Goal: Find specific page/section: Find specific page/section

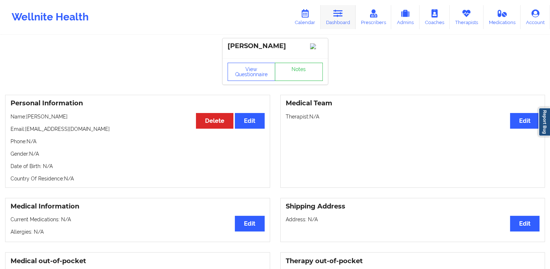
click at [332, 23] on link "Dashboard" at bounding box center [338, 17] width 35 height 24
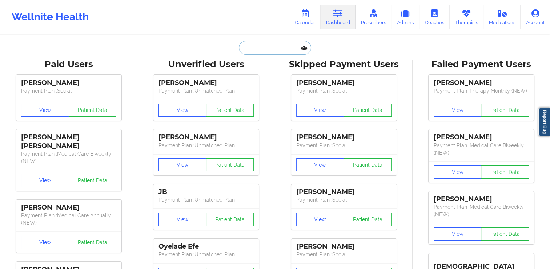
click at [275, 48] on input "text" at bounding box center [275, 48] width 72 height 14
paste input "[EMAIL_ADDRESS][DOMAIN_NAME]"
type input "[EMAIL_ADDRESS][DOMAIN_NAME]"
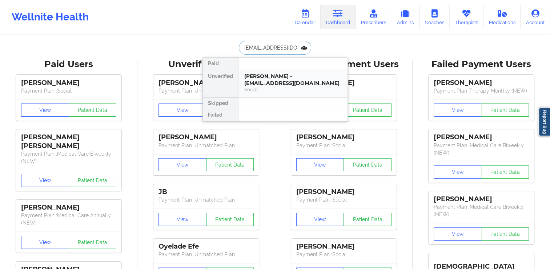
click at [290, 82] on div "[PERSON_NAME] - [EMAIL_ADDRESS][DOMAIN_NAME]" at bounding box center [293, 79] width 98 height 13
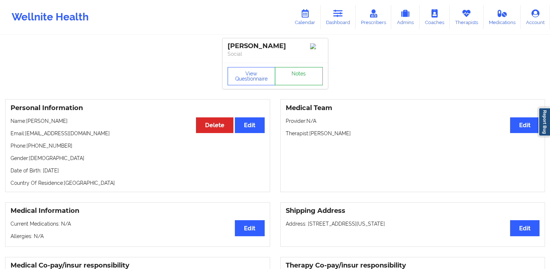
click at [309, 76] on link "Notes" at bounding box center [299, 76] width 48 height 18
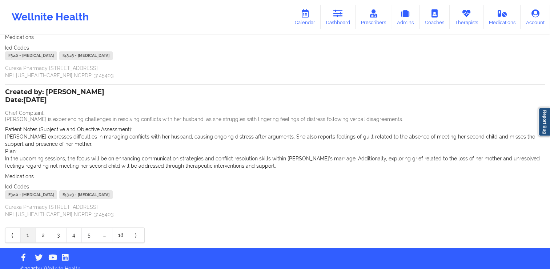
scroll to position [139, 0]
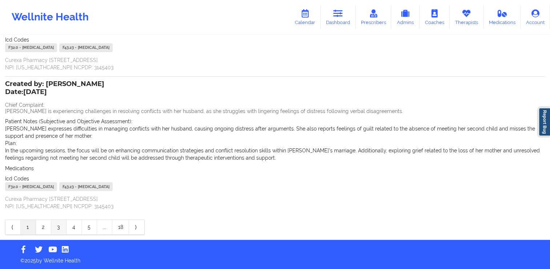
click at [58, 226] on link "3" at bounding box center [58, 226] width 15 height 15
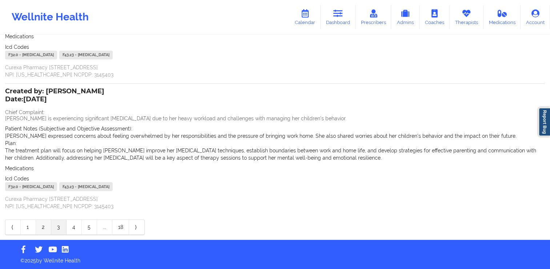
click at [37, 222] on link "2" at bounding box center [43, 226] width 15 height 15
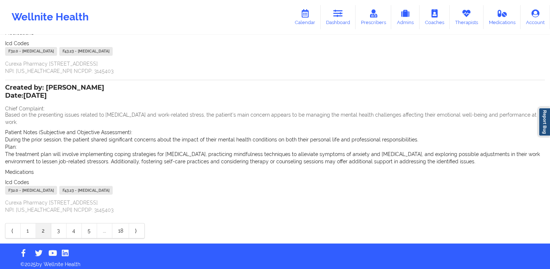
scroll to position [124, 0]
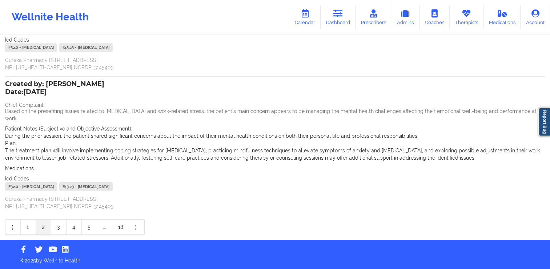
click at [32, 227] on link "1" at bounding box center [28, 226] width 15 height 15
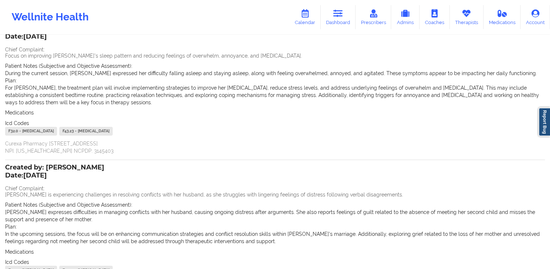
scroll to position [0, 0]
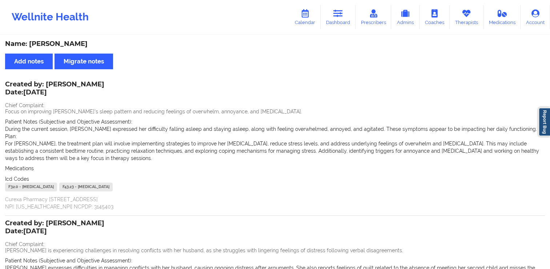
click at [291, 21] on div "Wellnite Health Calendar Dashboard Prescribers Admins Coaches Therapists Medica…" at bounding box center [275, 17] width 550 height 29
click at [310, 20] on link "Calendar" at bounding box center [305, 17] width 31 height 24
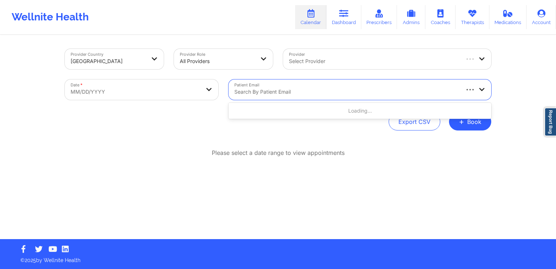
click at [312, 88] on div at bounding box center [346, 91] width 224 height 9
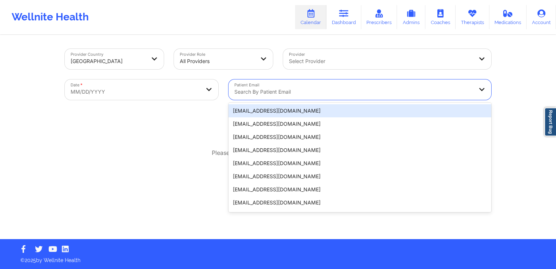
paste input "[EMAIL_ADDRESS][DOMAIN_NAME]"
type input "[EMAIL_ADDRESS][DOMAIN_NAME]"
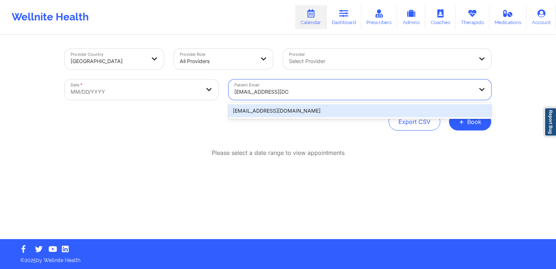
click at [266, 114] on div "[EMAIL_ADDRESS][DOMAIN_NAME]" at bounding box center [359, 110] width 263 height 13
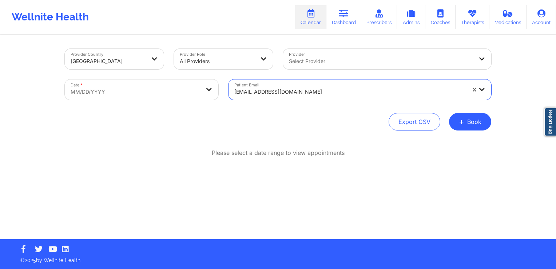
select select "2025-8"
select select "2025-9"
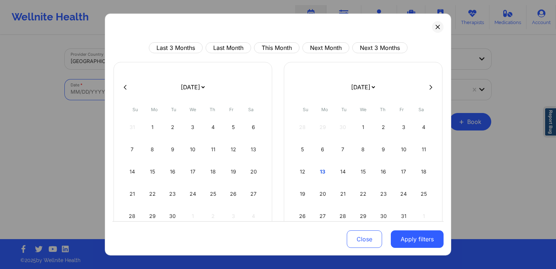
click at [115, 98] on body "Wellnite Health Calendar Dashboard Prescribers Admins Coaches Therapists Medica…" at bounding box center [278, 134] width 556 height 269
click at [169, 132] on div "2" at bounding box center [172, 127] width 19 height 20
select select "2025-8"
select select "2025-9"
select select "2025-8"
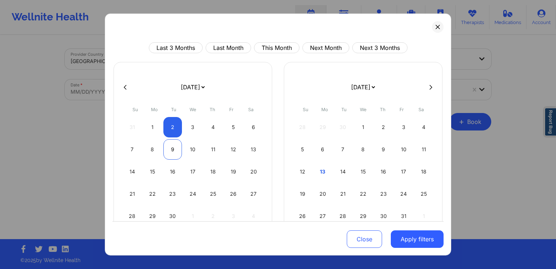
select select "2025-9"
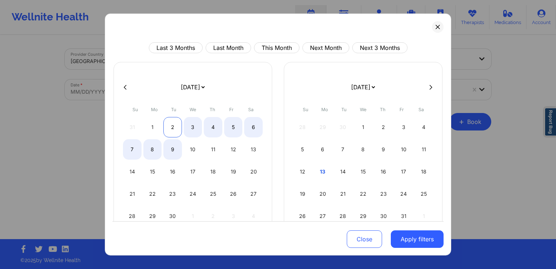
select select "2025-8"
select select "2025-9"
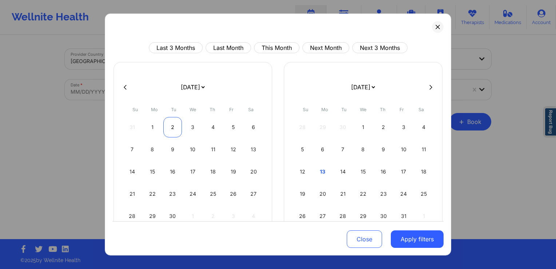
click at [171, 129] on div "2" at bounding box center [172, 127] width 19 height 20
select select "2025-8"
select select "2025-9"
click at [409, 235] on button "Apply filters" at bounding box center [417, 238] width 53 height 17
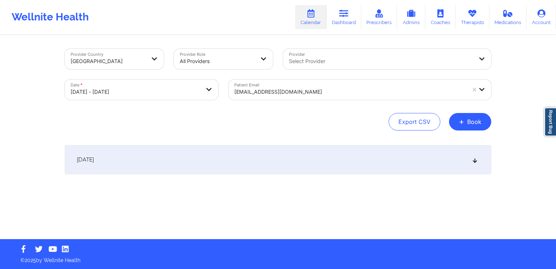
click at [214, 164] on div "[DATE]" at bounding box center [278, 159] width 426 height 29
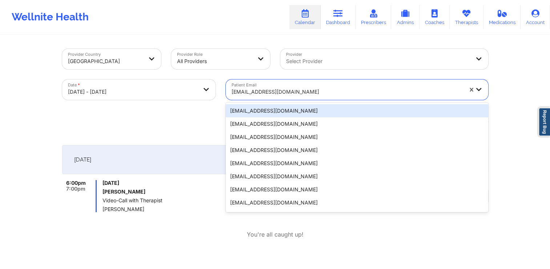
drag, startPoint x: 298, startPoint y: 92, endPoint x: 231, endPoint y: 91, distance: 67.3
click at [231, 91] on div "[EMAIL_ADDRESS][DOMAIN_NAME]" at bounding box center [345, 89] width 238 height 20
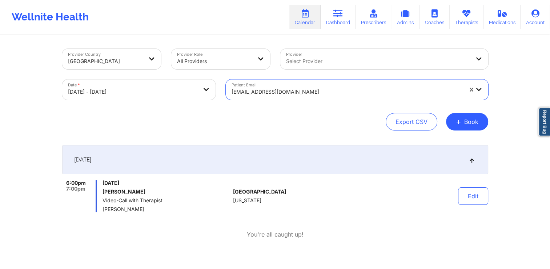
drag, startPoint x: 281, startPoint y: 89, endPoint x: 215, endPoint y: 91, distance: 65.9
click at [215, 91] on div "Provider Country [GEOGRAPHIC_DATA] Provider Role All Providers Provider Select …" at bounding box center [275, 74] width 437 height 61
click at [287, 92] on div at bounding box center [347, 91] width 231 height 9
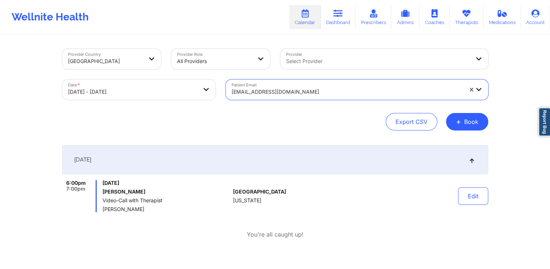
click at [287, 92] on div at bounding box center [347, 91] width 231 height 9
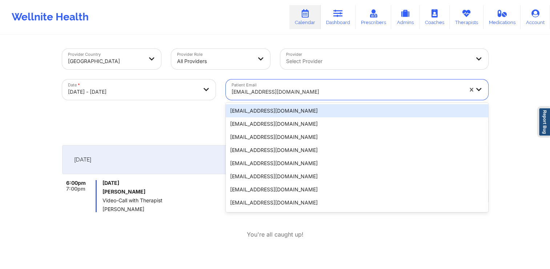
click at [287, 92] on div at bounding box center [347, 91] width 231 height 9
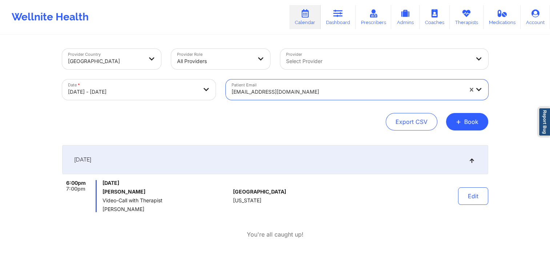
paste input "[EMAIL_ADDRESS][DOMAIN_NAME]"
type input "[EMAIL_ADDRESS][DOMAIN_NAME]"
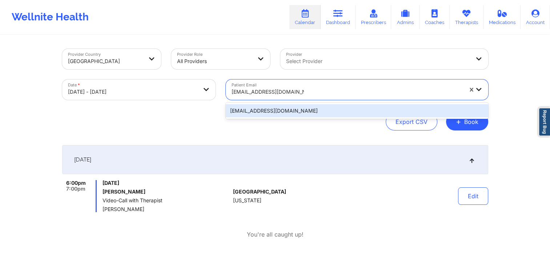
click at [281, 112] on div "[EMAIL_ADDRESS][DOMAIN_NAME]" at bounding box center [357, 110] width 263 height 13
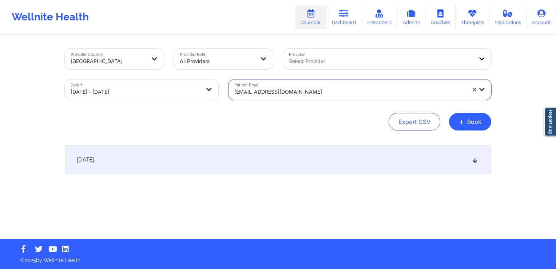
click at [163, 178] on div "[DATE] No appointments" at bounding box center [278, 174] width 426 height 58
click at [170, 167] on div "[DATE]" at bounding box center [278, 159] width 426 height 29
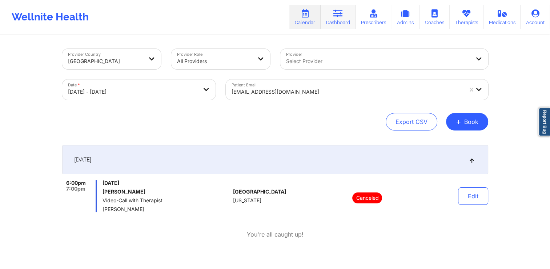
click at [333, 25] on link "Dashboard" at bounding box center [338, 17] width 35 height 24
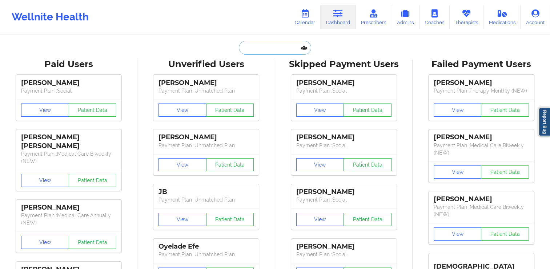
click at [279, 51] on input "text" at bounding box center [275, 48] width 72 height 14
type input "v"
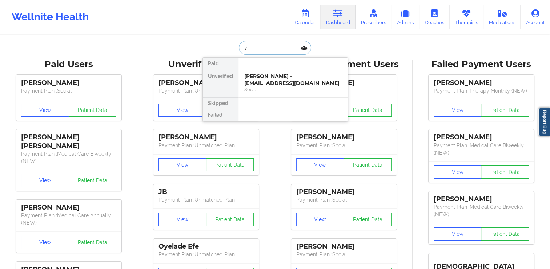
drag, startPoint x: 254, startPoint y: 49, endPoint x: 227, endPoint y: 50, distance: 26.9
click at [227, 50] on div "v Paid Unverified [PERSON_NAME] - [EMAIL_ADDRESS][DOMAIN_NAME] Social Skipped F…" at bounding box center [276, 48] width 146 height 14
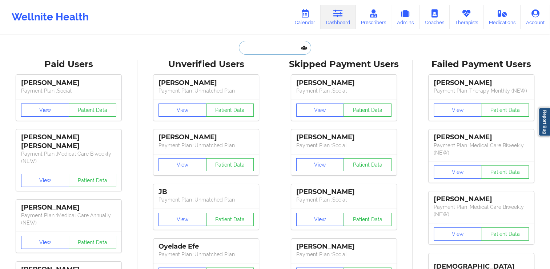
paste input "[EMAIL_ADDRESS][DOMAIN_NAME]"
type input "[EMAIL_ADDRESS][DOMAIN_NAME]"
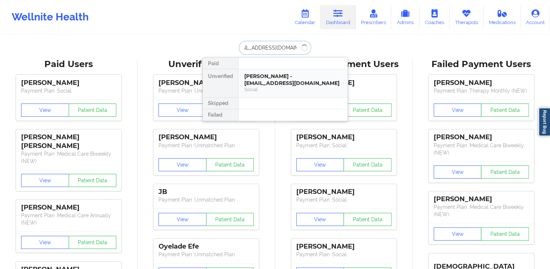
click at [278, 77] on div "[PERSON_NAME] - [EMAIL_ADDRESS][DOMAIN_NAME]" at bounding box center [293, 79] width 98 height 13
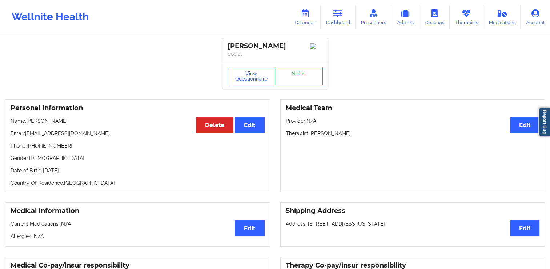
click at [298, 79] on link "Notes" at bounding box center [299, 76] width 48 height 18
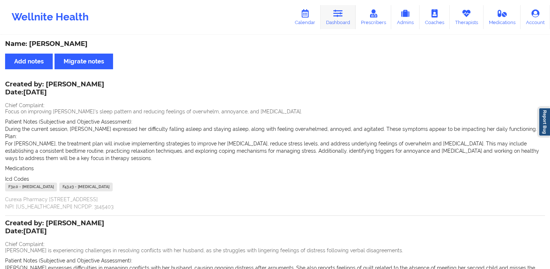
click at [341, 18] on link "Dashboard" at bounding box center [338, 17] width 35 height 24
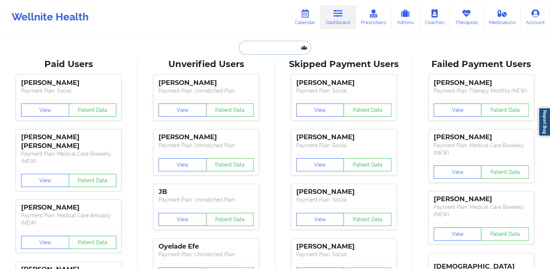
click at [282, 46] on input "text" at bounding box center [275, 48] width 72 height 14
paste input "[EMAIL_ADDRESS][DOMAIN_NAME]"
type input "[EMAIL_ADDRESS][DOMAIN_NAME]"
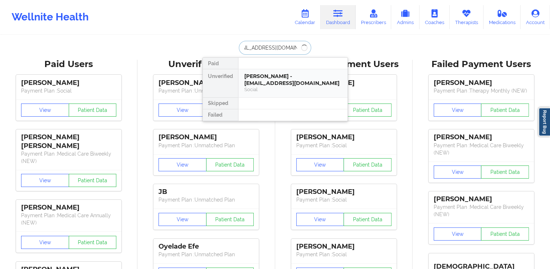
click at [298, 85] on div "[PERSON_NAME] - [EMAIL_ADDRESS][DOMAIN_NAME]" at bounding box center [293, 79] width 98 height 13
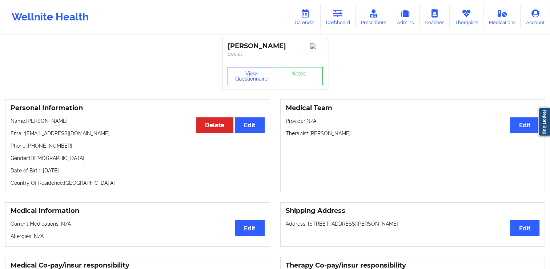
click at [306, 75] on link "Notes" at bounding box center [299, 76] width 48 height 18
click at [305, 13] on icon at bounding box center [305, 13] width 9 height 8
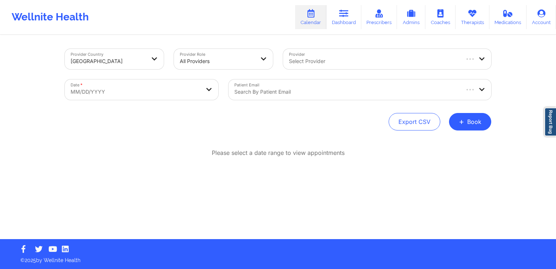
click at [281, 87] on div "Search by patient email" at bounding box center [343, 89] width 231 height 20
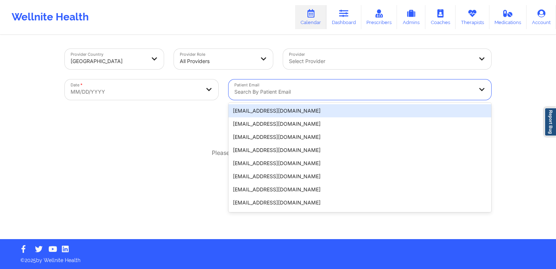
paste input "[EMAIL_ADDRESS][DOMAIN_NAME]"
type input "[EMAIL_ADDRESS][DOMAIN_NAME]"
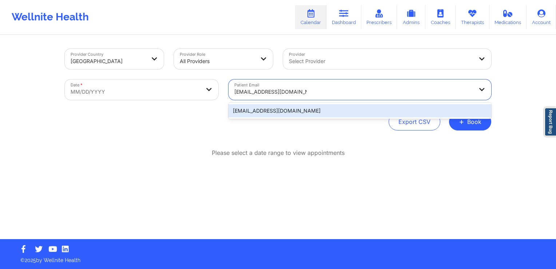
click at [250, 110] on div "[EMAIL_ADDRESS][DOMAIN_NAME]" at bounding box center [359, 110] width 263 height 13
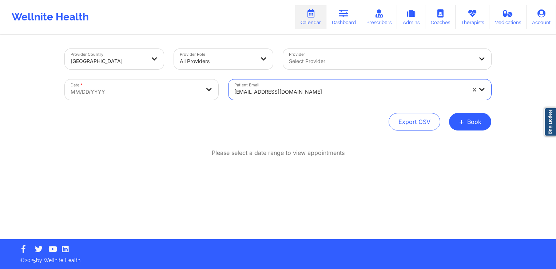
select select "2025-8"
select select "2025-9"
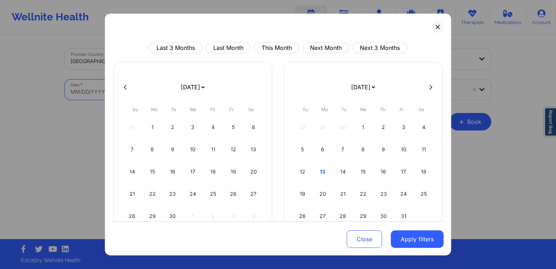
click at [119, 99] on body "Wellnite Health Calendar Dashboard Prescribers Admins Coaches Therapists Medica…" at bounding box center [278, 134] width 556 height 269
click at [172, 126] on div "2" at bounding box center [172, 127] width 19 height 20
select select "2025-8"
select select "2025-9"
click at [172, 124] on div "2" at bounding box center [172, 127] width 19 height 20
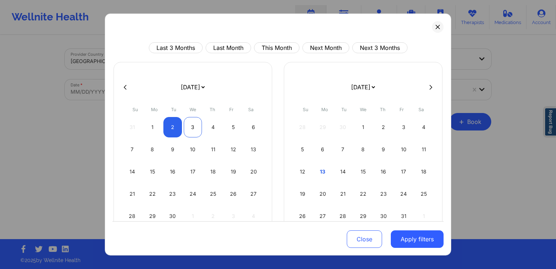
select select "2025-8"
select select "2025-9"
drag, startPoint x: 169, startPoint y: 126, endPoint x: 176, endPoint y: 126, distance: 6.5
click at [169, 126] on div "2" at bounding box center [172, 127] width 19 height 20
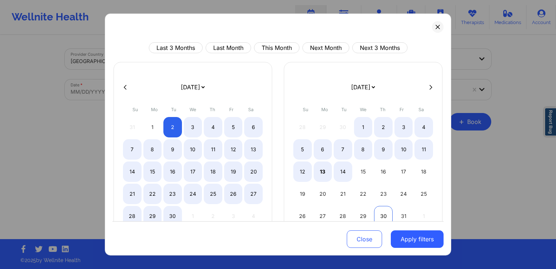
select select "2025-8"
select select "2025-9"
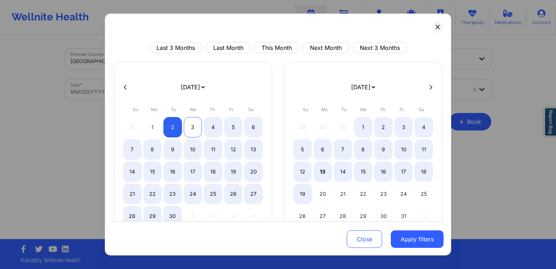
select select "2025-8"
select select "2025-9"
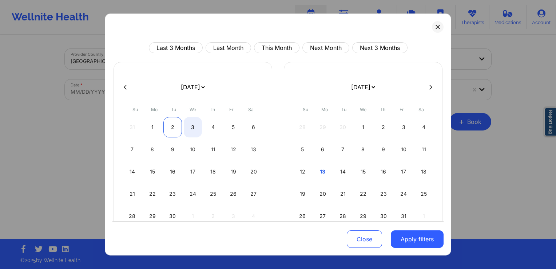
click at [171, 126] on div "2" at bounding box center [172, 127] width 19 height 20
select select "2025-8"
select select "2025-9"
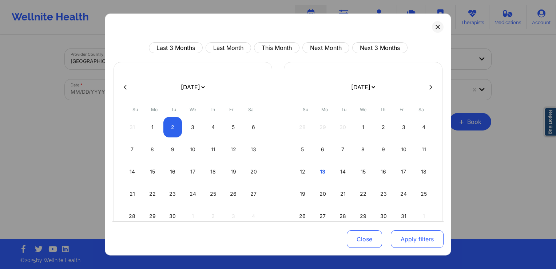
click at [412, 232] on button "Apply filters" at bounding box center [417, 238] width 53 height 17
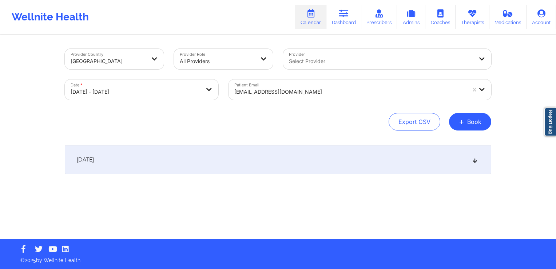
click at [345, 166] on div "[DATE]" at bounding box center [278, 159] width 426 height 29
